Goal: Task Accomplishment & Management: Manage account settings

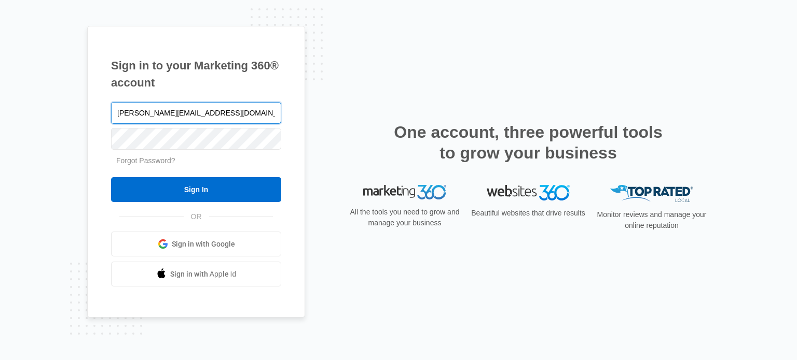
type input "[PERSON_NAME][EMAIL_ADDRESS][DOMAIN_NAME]"
click at [111, 177] on input "Sign In" at bounding box center [196, 189] width 170 height 25
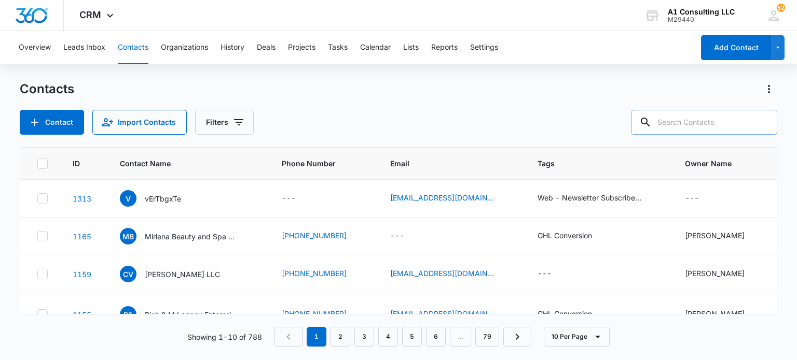
click at [725, 120] on input "text" at bounding box center [704, 122] width 146 height 25
type input "evag"
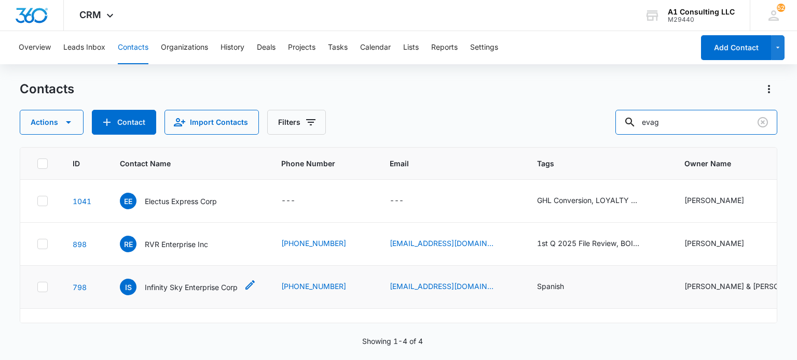
scroll to position [33, 0]
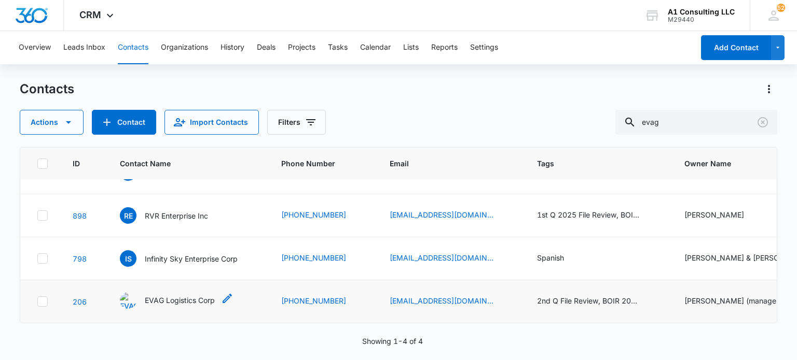
click at [193, 293] on div "EVAG Logistics Corp" at bounding box center [167, 301] width 95 height 17
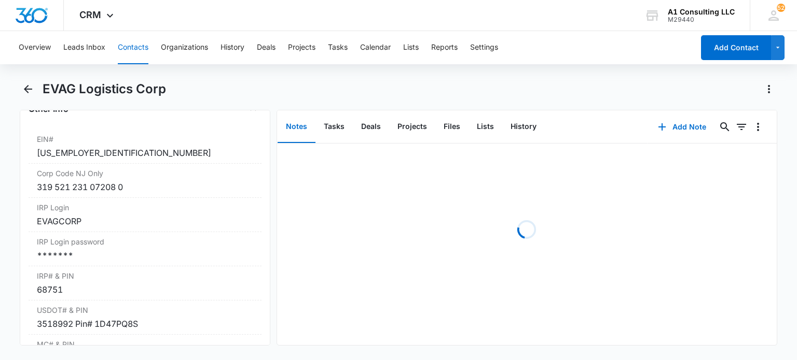
scroll to position [1403, 0]
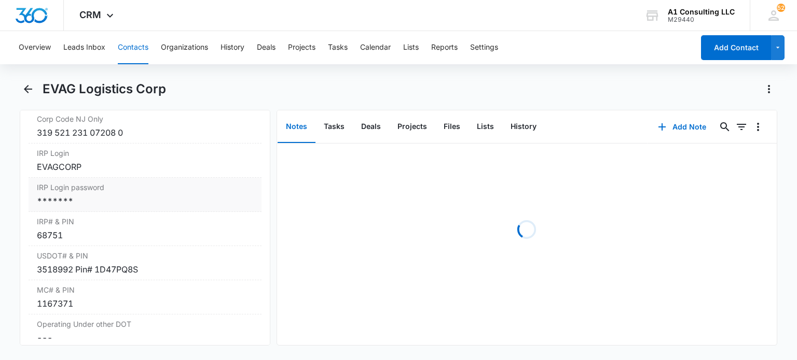
click at [105, 198] on div "*******" at bounding box center [145, 201] width 216 height 12
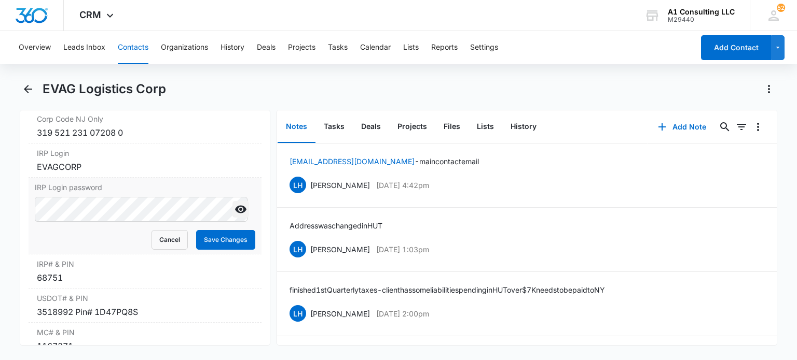
click at [237, 207] on icon "Show" at bounding box center [240, 210] width 11 height 8
drag, startPoint x: 218, startPoint y: 234, endPoint x: 345, endPoint y: 6, distance: 261.0
click at [218, 233] on button "Save Changes" at bounding box center [225, 240] width 59 height 20
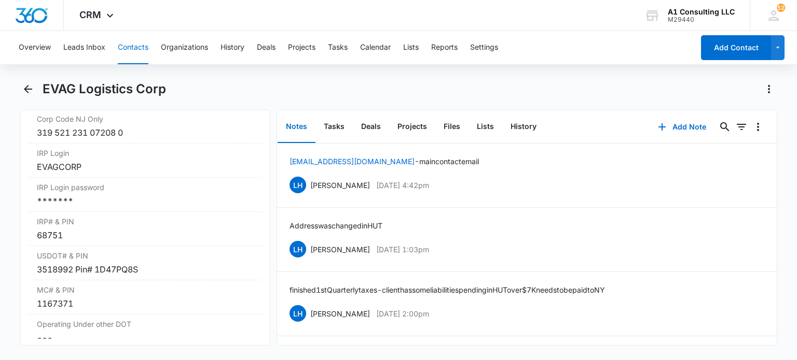
click at [134, 55] on button "Contacts" at bounding box center [133, 47] width 31 height 33
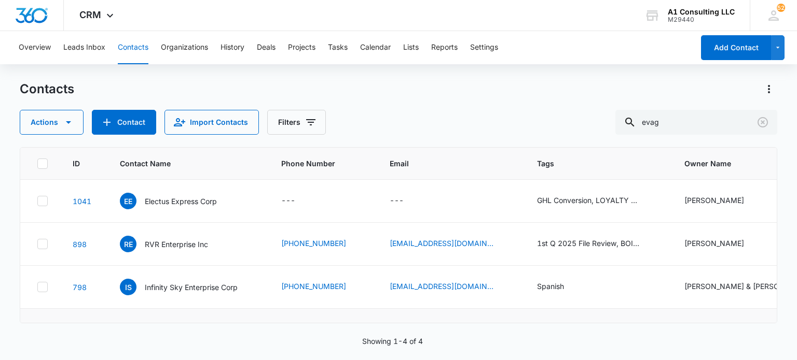
scroll to position [31, 0]
